Goal: Task Accomplishment & Management: Manage account settings

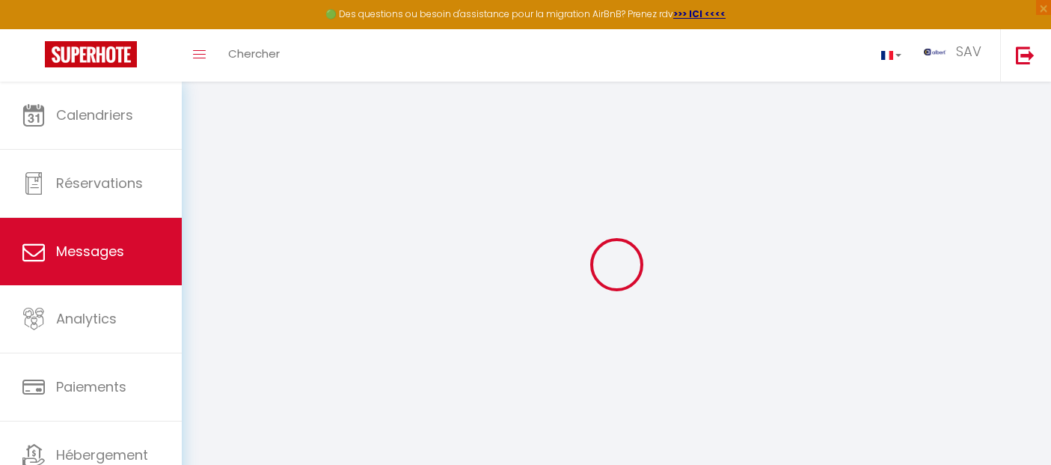
select select "message"
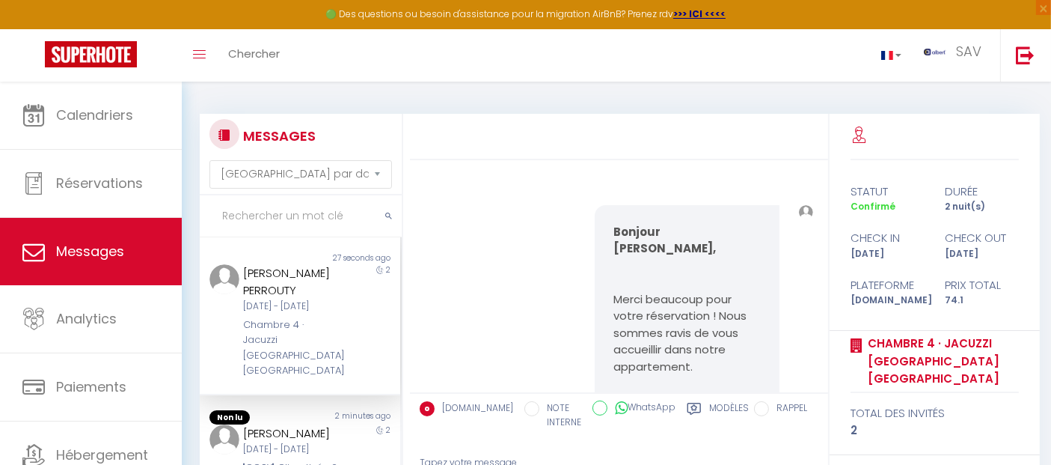
scroll to position [5937, 0]
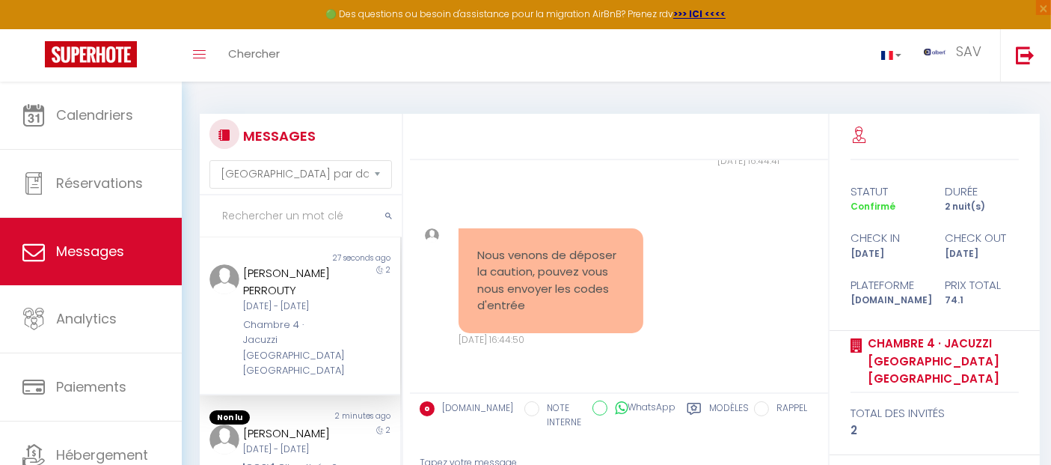
click at [356, 217] on input "text" at bounding box center [301, 216] width 202 height 42
paste input "Mikhail"
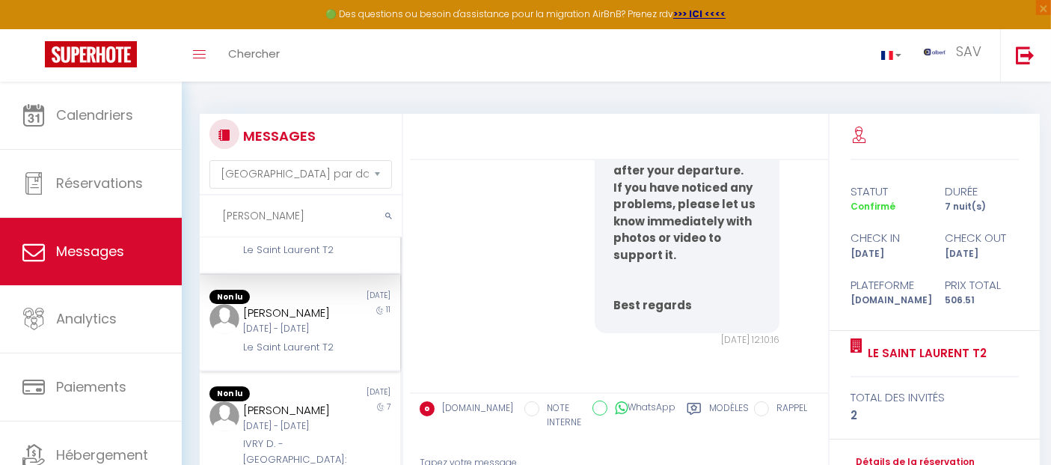
scroll to position [83, 0]
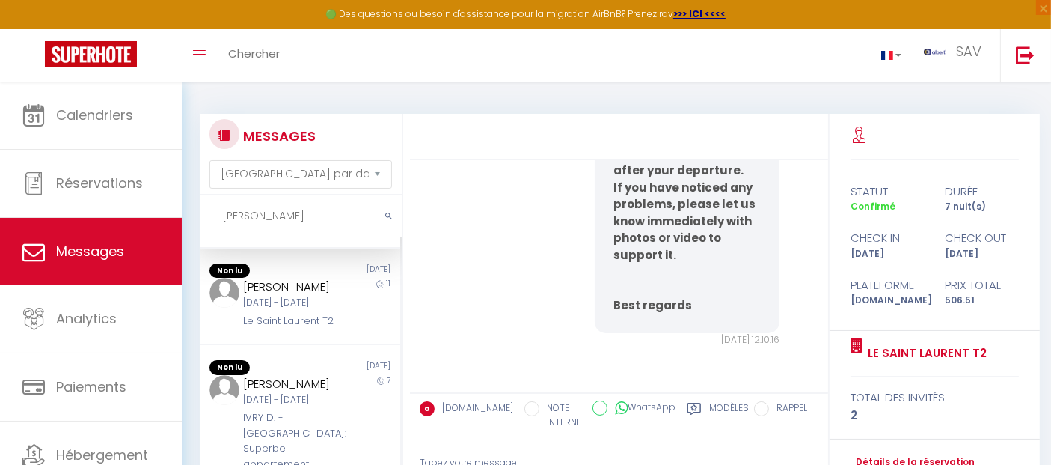
drag, startPoint x: 322, startPoint y: 208, endPoint x: 195, endPoint y: 224, distance: 128.3
click at [195, 224] on div "MESSAGES Trier par date de réservation Trier par date de message Mikhail Non lu…" at bounding box center [296, 353] width 213 height 479
paste input "Gerhard"
type input "Gerhard"
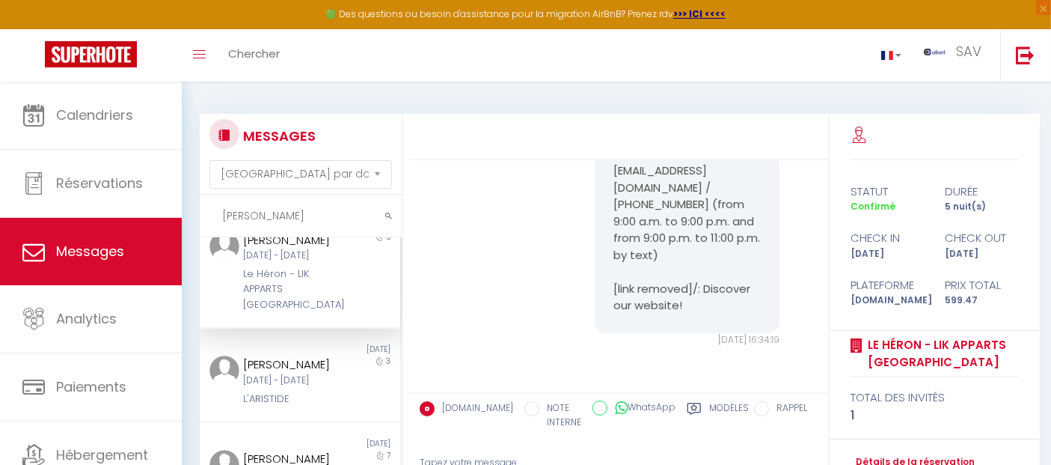
scroll to position [0, 0]
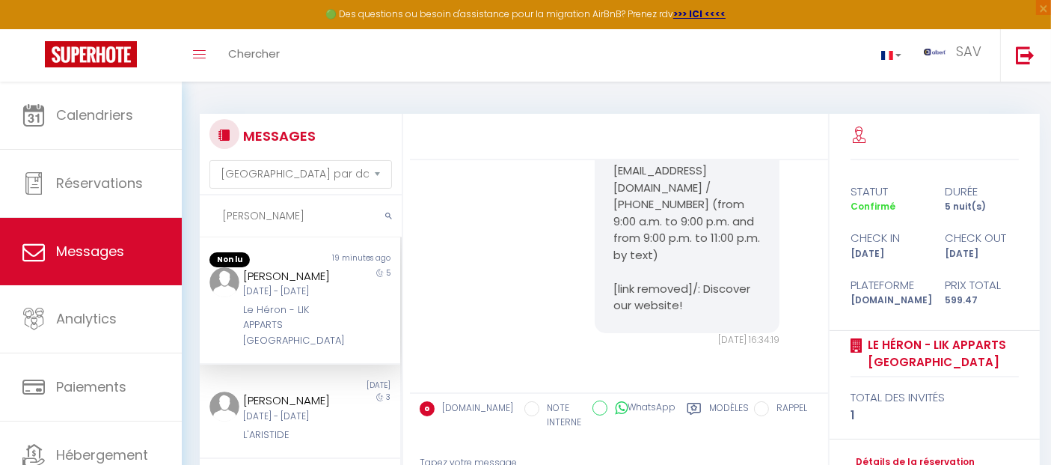
click at [293, 314] on div "Gerhard Hiller Dim 12 Oct - Ven 17 Oct Le Héron - LIK APPARTS RENNES GARE CENTRE" at bounding box center [291, 308] width 117 height 82
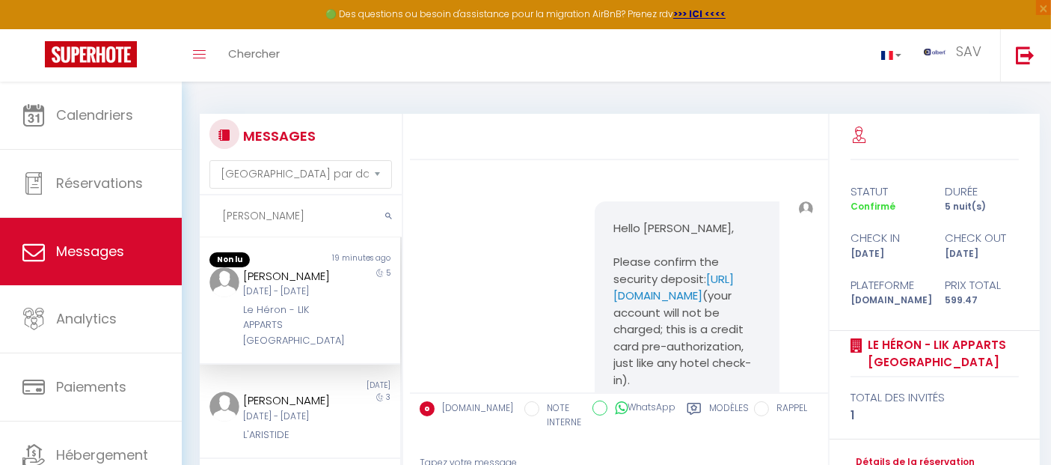
scroll to position [7683, 0]
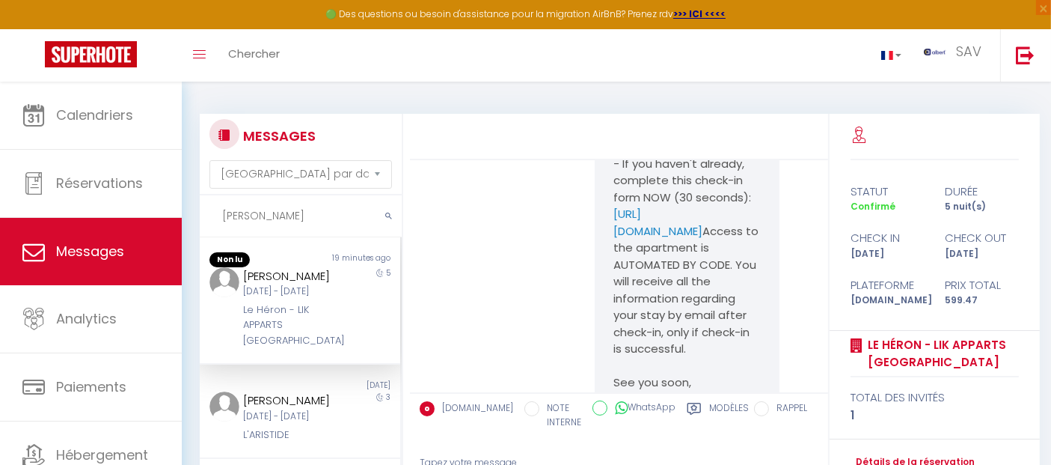
drag, startPoint x: 611, startPoint y: 241, endPoint x: 669, endPoint y: 358, distance: 130.2
click at [669, 358] on pre "Hello Hiller, Please confirm the security deposit: https://superhote.com/applin…" at bounding box center [687, 281] width 147 height 623
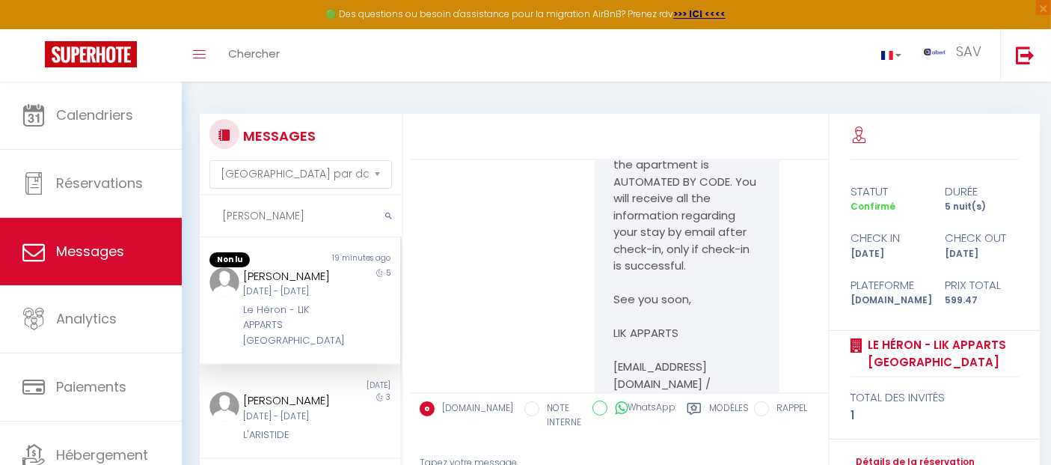
click at [668, 261] on pre "Hello Hiller, Please confirm the security deposit: https://superhote.com/applin…" at bounding box center [687, 198] width 147 height 623
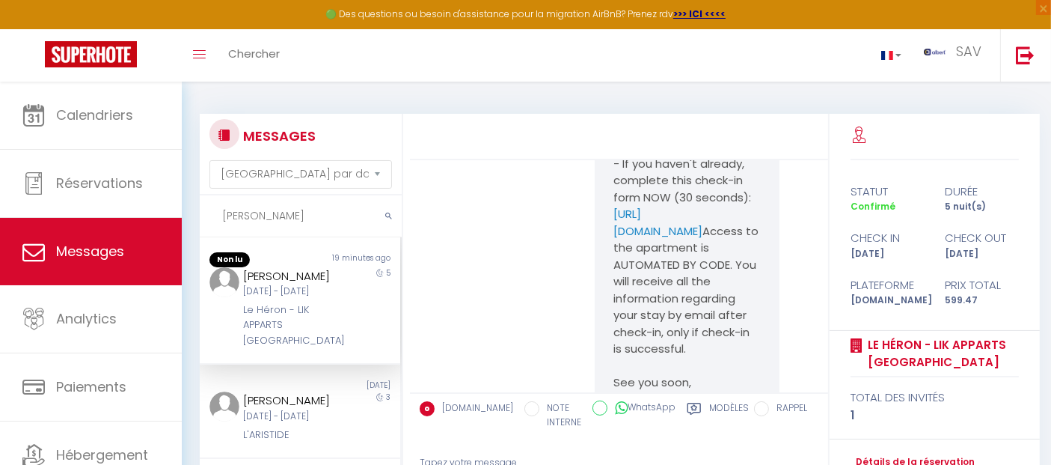
drag, startPoint x: 602, startPoint y: 240, endPoint x: 674, endPoint y: 338, distance: 122.0
click at [674, 329] on div "Hello Hiller, Please confirm the security deposit: https://superhote.com/applin…" at bounding box center [687, 281] width 185 height 661
drag, startPoint x: 677, startPoint y: 353, endPoint x: 681, endPoint y: 361, distance: 9.0
click at [681, 361] on pre "Hello Hiller, Please confirm the security deposit: https://superhote.com/applin…" at bounding box center [687, 281] width 147 height 623
click at [653, 270] on pre "Hello Hiller, Please confirm the security deposit: https://superhote.com/applin…" at bounding box center [687, 281] width 147 height 623
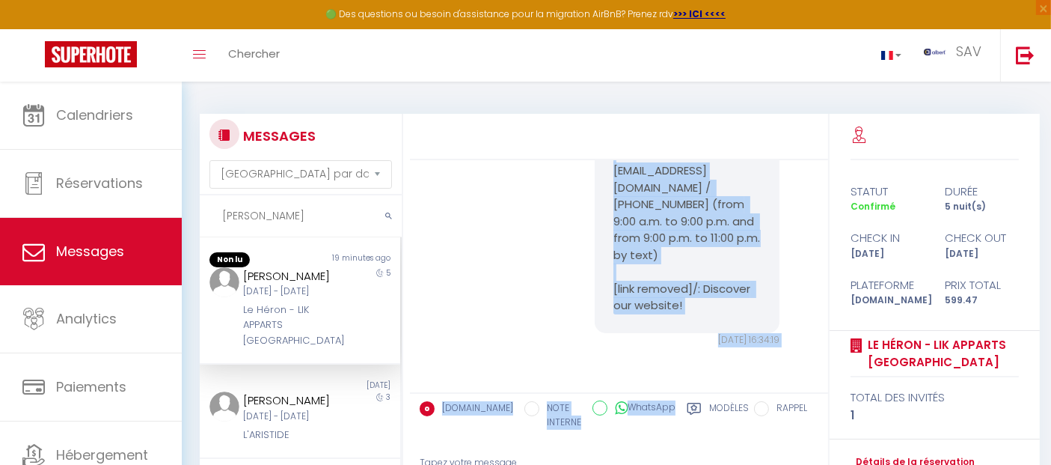
scroll to position [8264, 0]
drag, startPoint x: 600, startPoint y: 245, endPoint x: 723, endPoint y: 326, distance: 146.9
click at [723, 326] on div "Hello Hiller, Please confirm the security deposit: https://superhote.com/applin…" at bounding box center [687, 2] width 185 height 661
copy pre "Hello Hiller, Please confirm the security deposit: https://superhote.com/applin…"
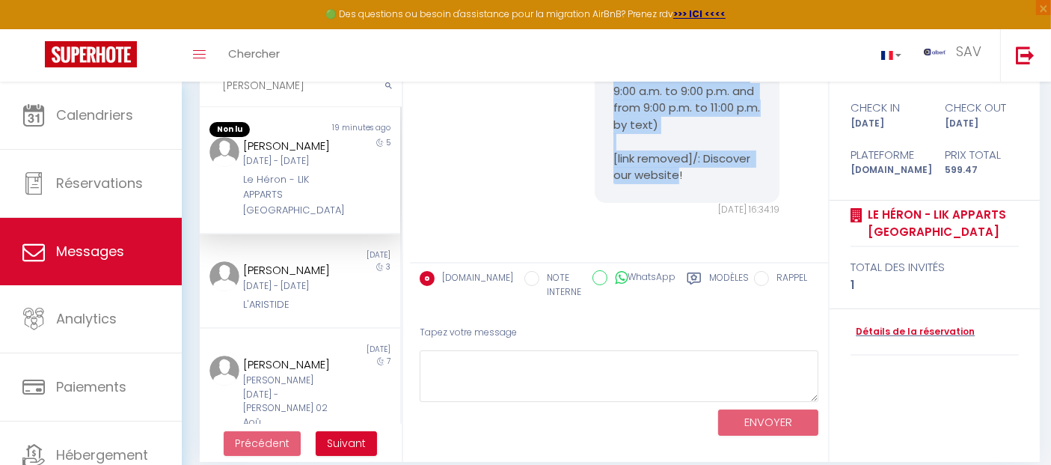
scroll to position [144, 0]
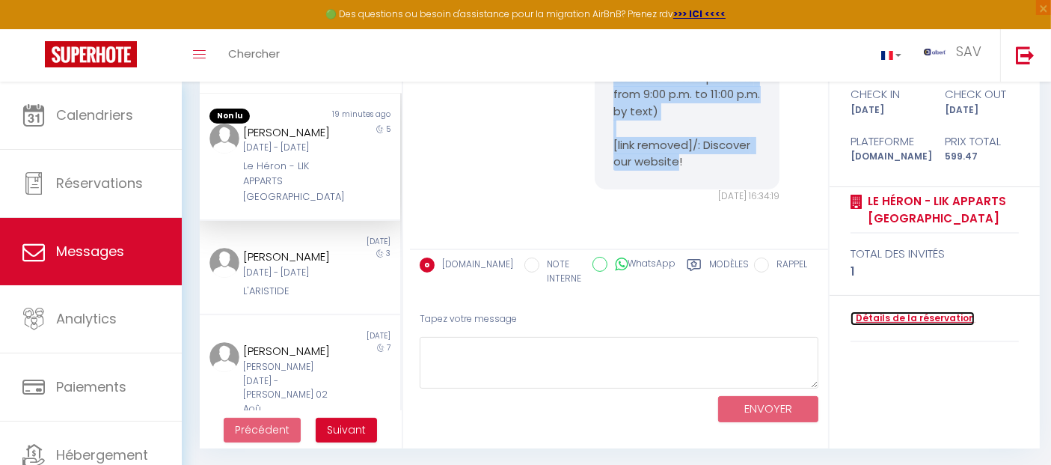
click at [902, 320] on link "Détails de la réservation" at bounding box center [913, 318] width 124 height 14
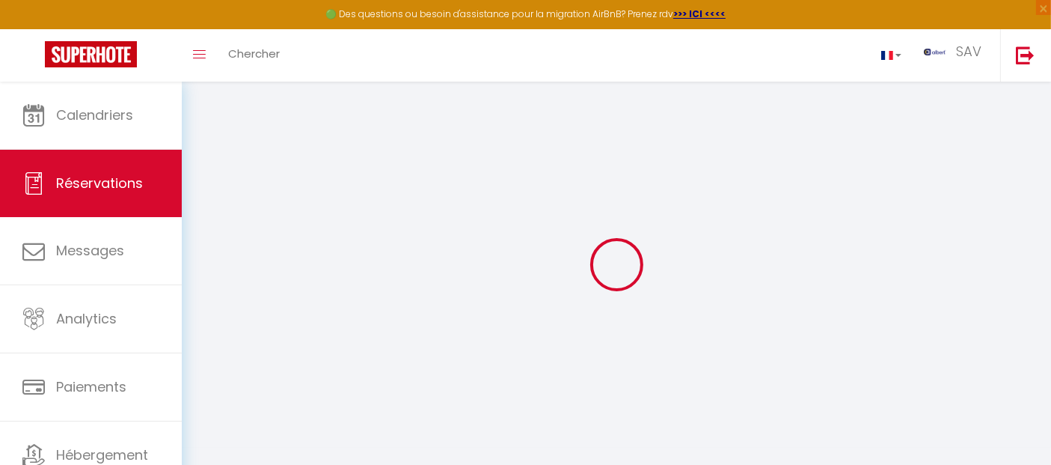
select select
checkbox input "false"
select select
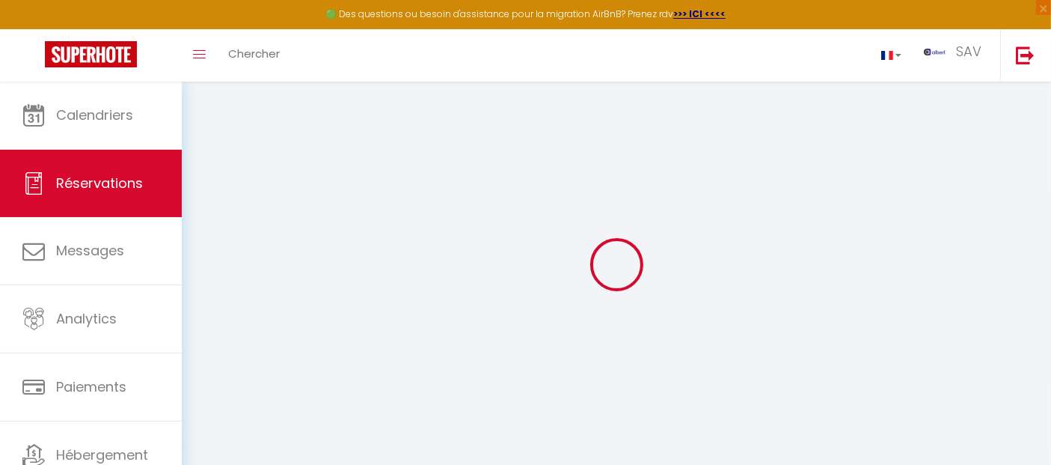
checkbox input "false"
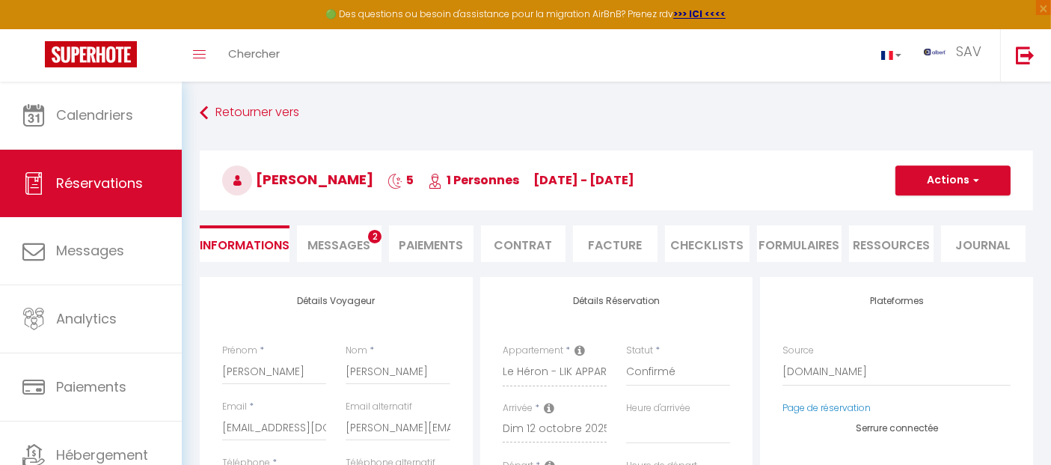
select select
checkbox input "false"
type textarea "Payment with AirPlus credit card. Please consider: If there apply additional co…"
type input "5.47"
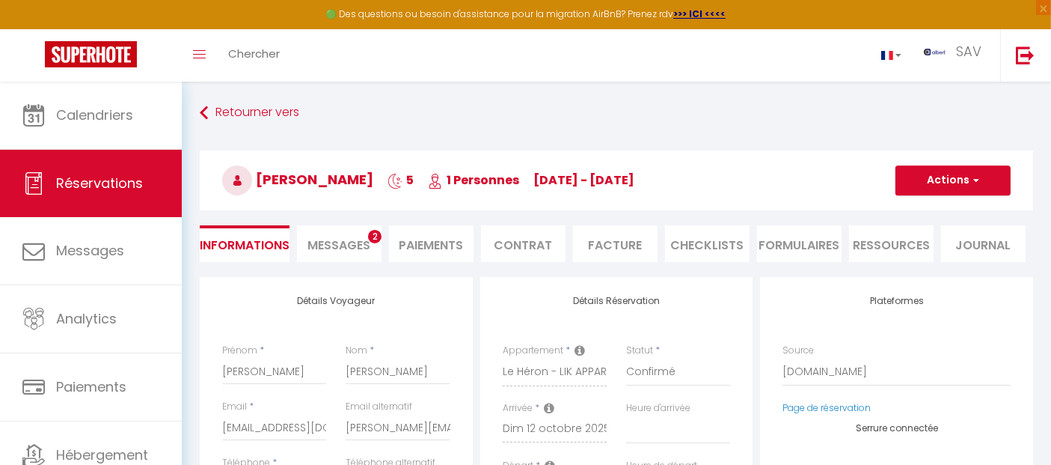
select select
checkbox input "false"
select select "15:00"
select select "09:00"
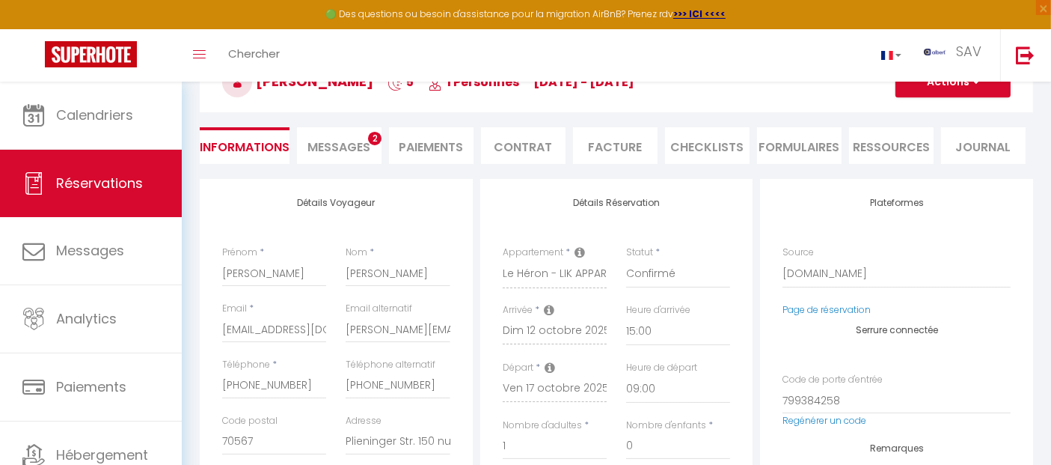
scroll to position [83, 0]
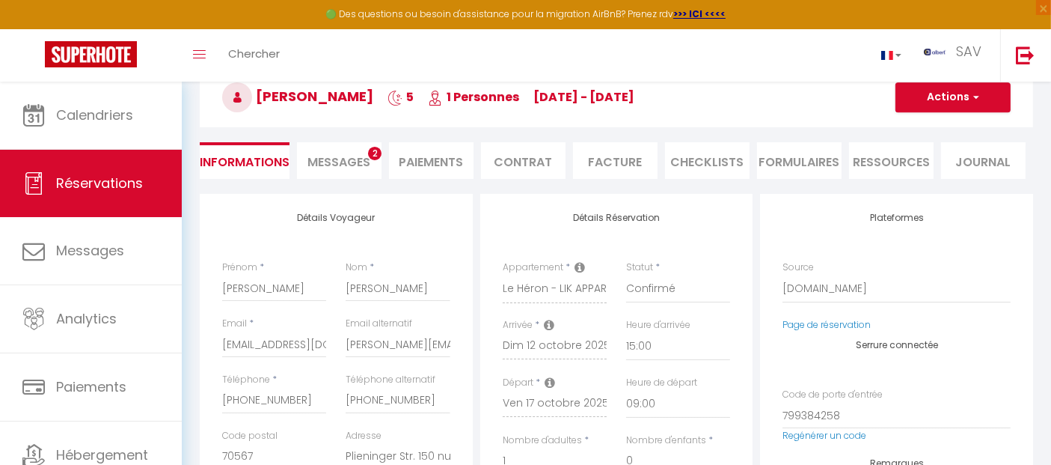
click at [316, 161] on span "Messages" at bounding box center [339, 161] width 63 height 17
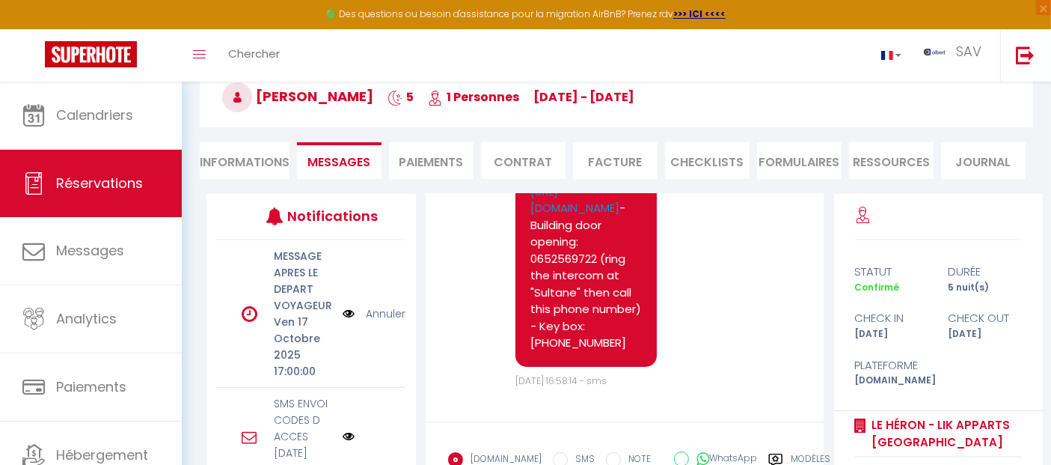
scroll to position [11937, 0]
drag, startPoint x: 527, startPoint y: 254, endPoint x: 635, endPoint y: 410, distance: 189.3
copy pre "Hello Gerhard, HERE ARE ENTRY CODES TO ACCESS YOUR LIK APPARTS ACCOMMODATION. A…"
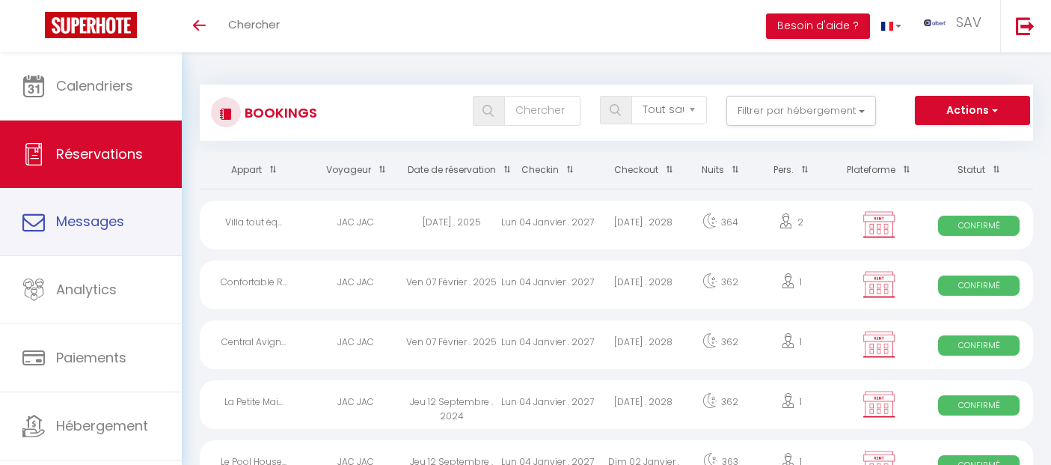
select select "not_cancelled"
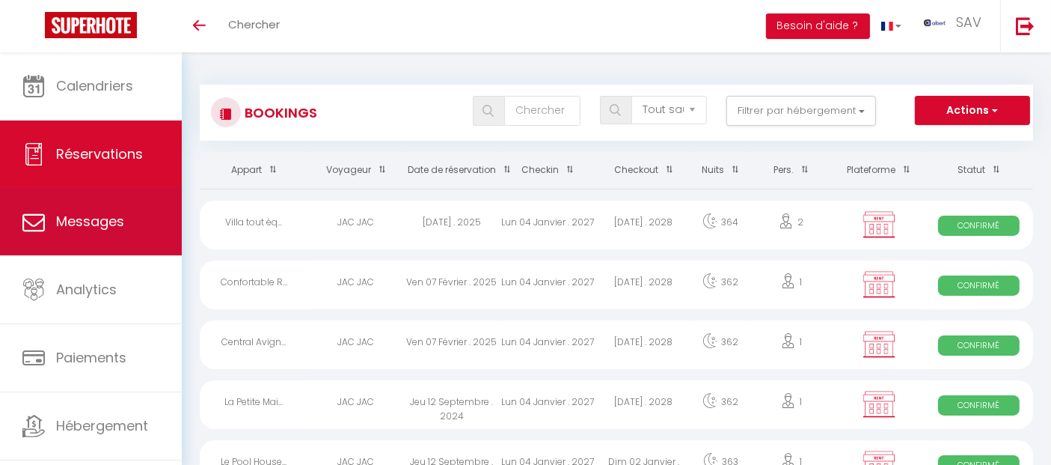
click at [115, 215] on span "Messages" at bounding box center [90, 221] width 68 height 19
